Goal: Information Seeking & Learning: Learn about a topic

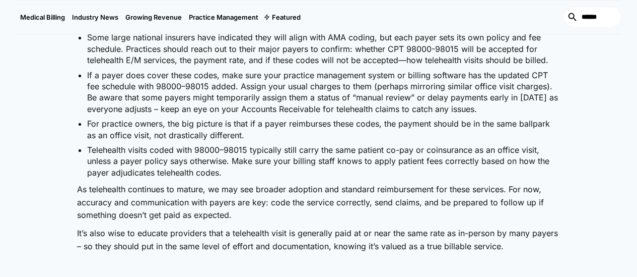
scroll to position [2049, 0]
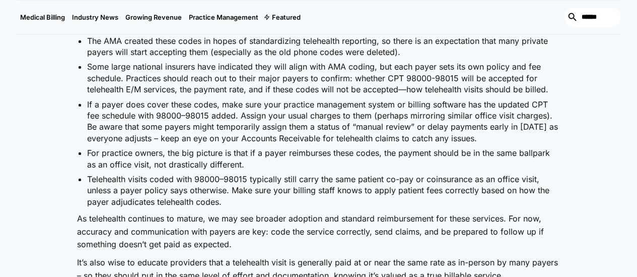
click at [280, 173] on li "Telehealth visits coded with 98000–98015 typically still carry the same patient…" at bounding box center [324, 190] width 474 height 34
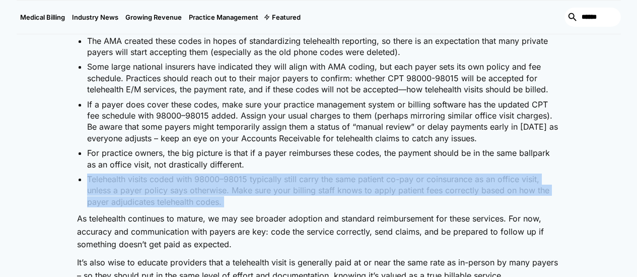
click at [280, 173] on li "Telehealth visits coded with 98000–98015 typically still carry the same patient…" at bounding box center [324, 190] width 474 height 34
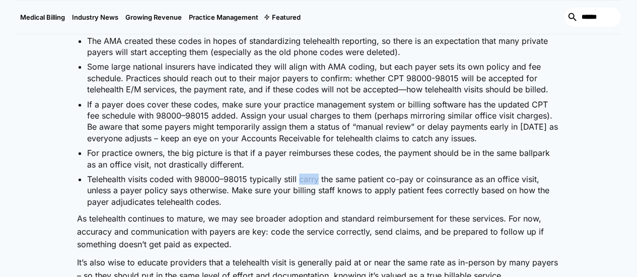
click at [280, 173] on li "Telehealth visits coded with 98000–98015 typically still carry the same patient…" at bounding box center [324, 190] width 474 height 34
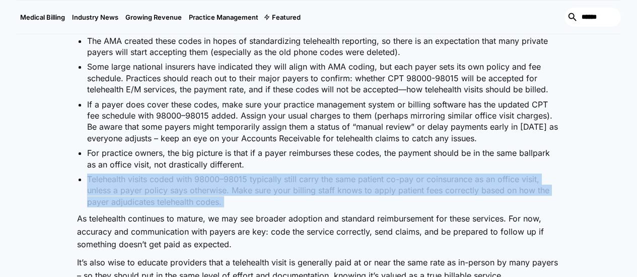
click at [280, 173] on li "Telehealth visits coded with 98000–98015 typically still carry the same patient…" at bounding box center [324, 190] width 474 height 34
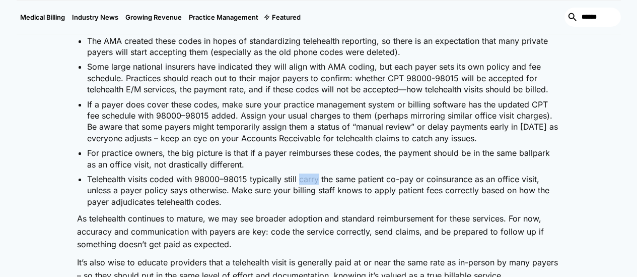
click at [280, 173] on li "Telehealth visits coded with 98000–98015 typically still carry the same patient…" at bounding box center [324, 190] width 474 height 34
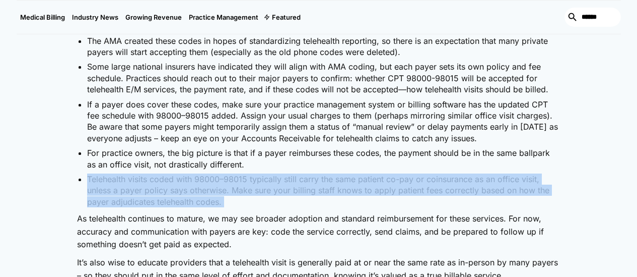
click at [280, 173] on li "Telehealth visits coded with 98000–98015 typically still carry the same patient…" at bounding box center [324, 190] width 474 height 34
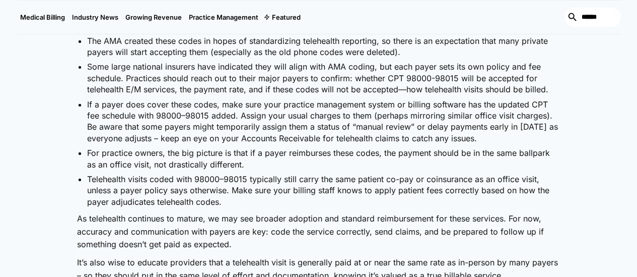
click at [280, 212] on p "As telehealth continues to mature, we may see broader adoption and standard rei…" at bounding box center [319, 231] width 484 height 39
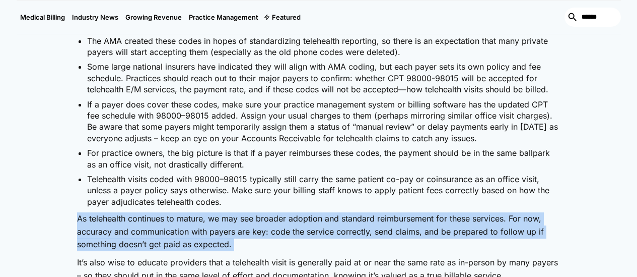
click at [280, 212] on p "As telehealth continues to mature, we may see broader adoption and standard rei…" at bounding box center [319, 231] width 484 height 39
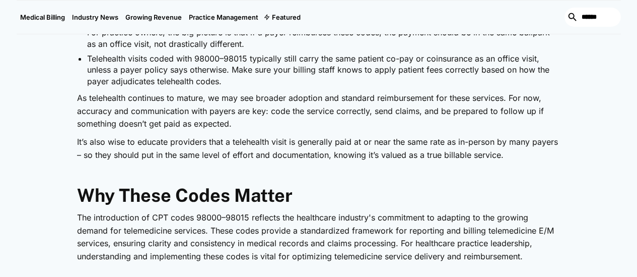
scroll to position [2170, 0]
click at [256, 135] on p "It’s also wise to educate providers that a telehealth visit is generally paid a…" at bounding box center [319, 148] width 484 height 26
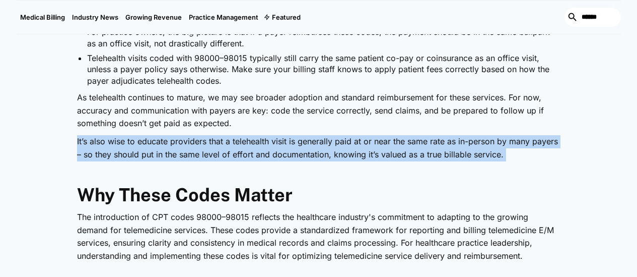
click at [256, 135] on p "It’s also wise to educate providers that a telehealth visit is generally paid a…" at bounding box center [319, 148] width 484 height 26
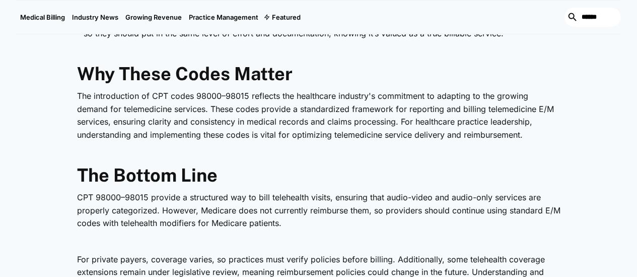
scroll to position [2230, 0]
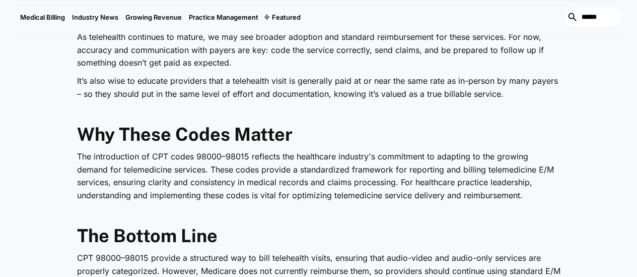
click at [179, 150] on p "The introduction of CPT codes 98000–98015 reflects the healthcare industry's co…" at bounding box center [319, 175] width 484 height 51
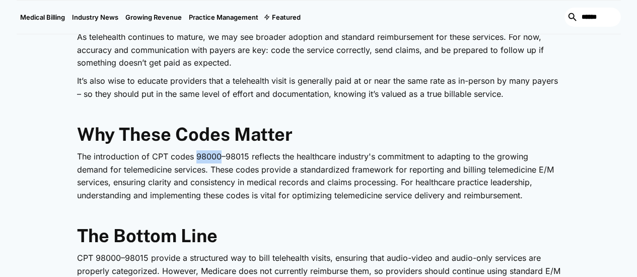
copy p "98000"
click at [218, 150] on p "The introduction of CPT codes 98000–98015 reflects the healthcare industry's co…" at bounding box center [319, 175] width 484 height 51
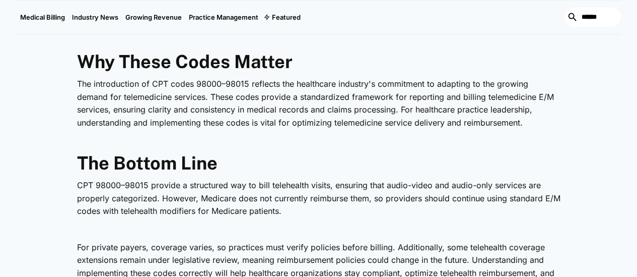
scroll to position [2351, 0]
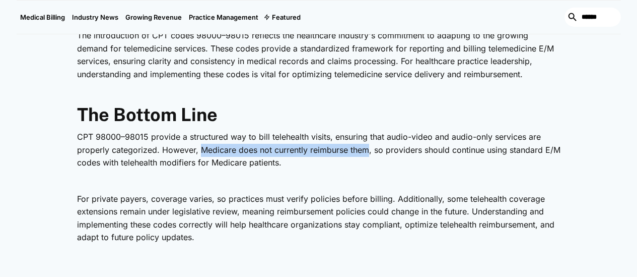
drag, startPoint x: 137, startPoint y: 83, endPoint x: 301, endPoint y: 88, distance: 163.8
click at [301, 130] on p "CPT 98000–98015 provide a structured way to bill telehealth visits, ensuring th…" at bounding box center [319, 149] width 484 height 39
copy p "Medicare does not currently reimburse them"
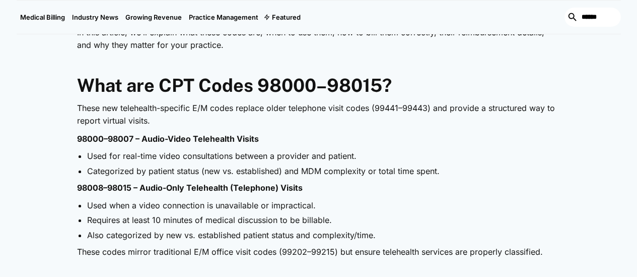
scroll to position [0, 0]
